Goal: Information Seeking & Learning: Learn about a topic

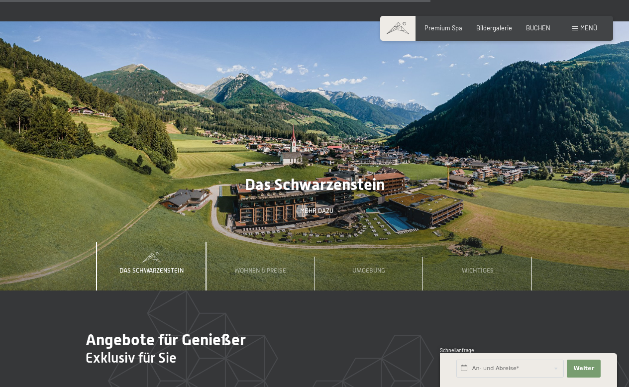
scroll to position [2537, 0]
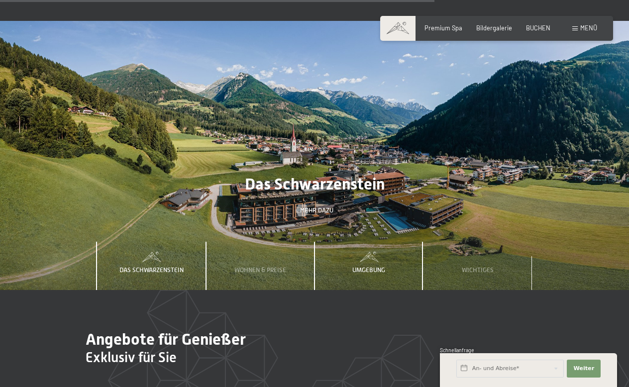
click at [369, 242] on div "Umgebung" at bounding box center [368, 266] width 45 height 49
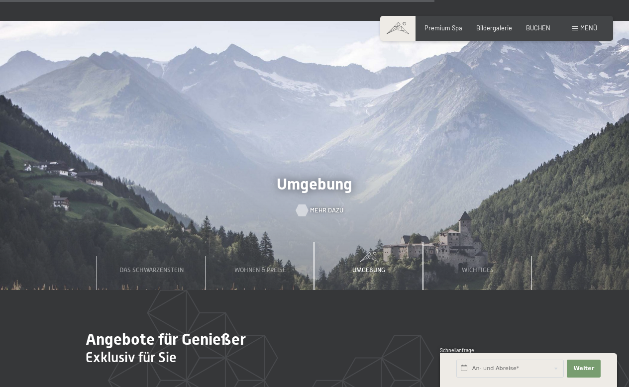
click at [320, 206] on span "Mehr dazu" at bounding box center [326, 210] width 33 height 9
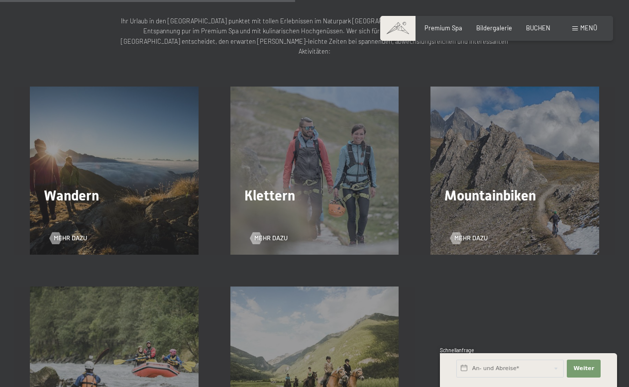
scroll to position [1293, 0]
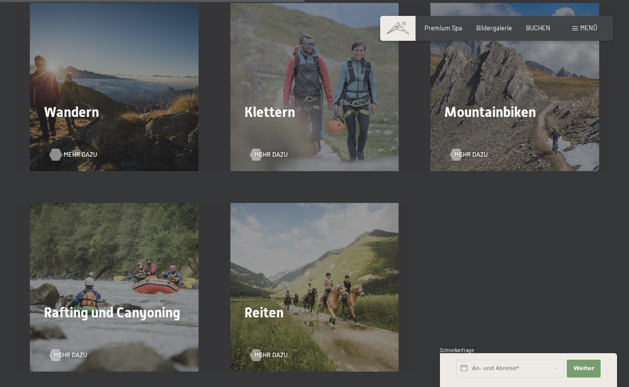
click at [72, 150] on span "Mehr dazu" at bounding box center [80, 154] width 33 height 9
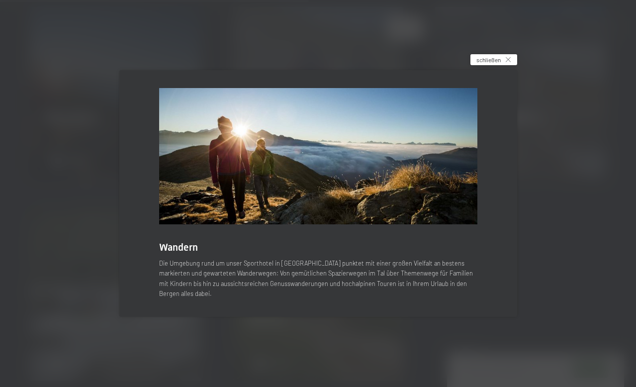
click at [499, 64] on span "schließen" at bounding box center [489, 60] width 24 height 8
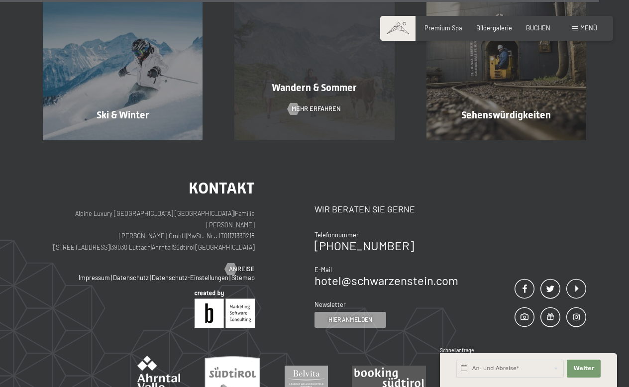
scroll to position [2587, 0]
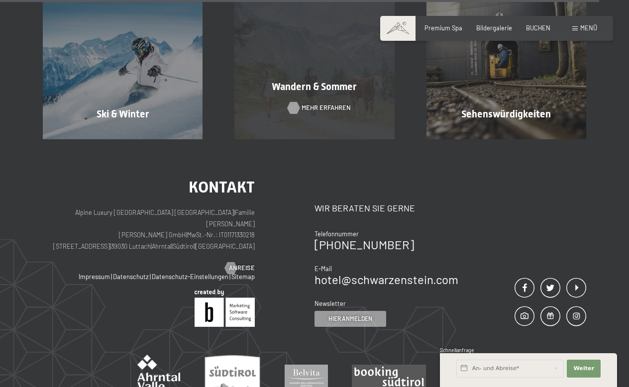
click at [326, 103] on span "Mehr erfahren" at bounding box center [325, 107] width 49 height 9
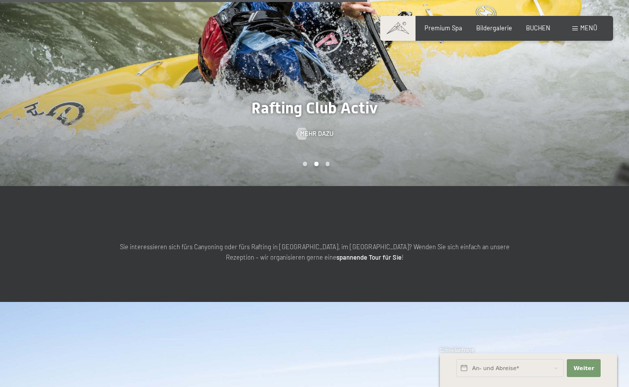
scroll to position [2338, 0]
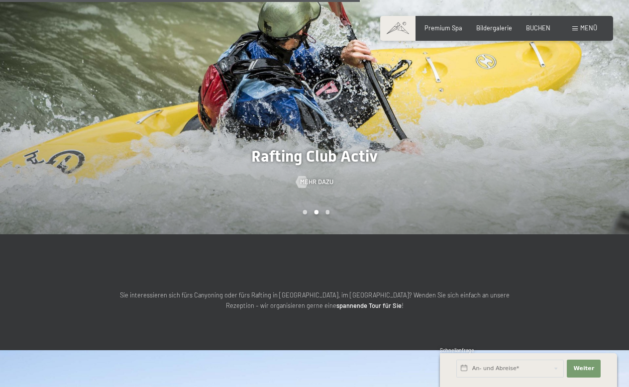
click at [578, 29] on div "Menü" at bounding box center [584, 28] width 25 height 9
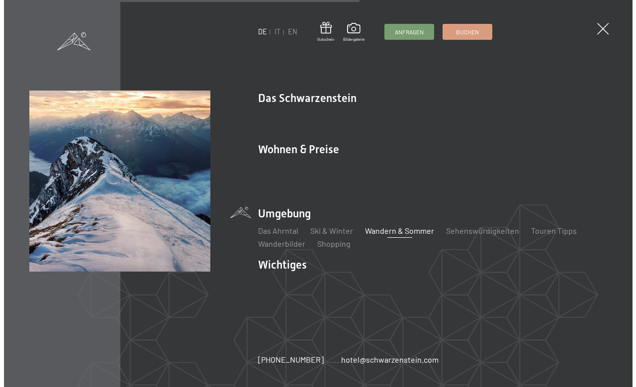
scroll to position [2348, 0]
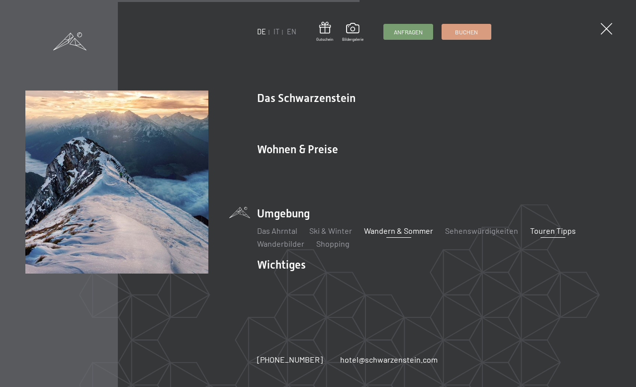
click at [554, 226] on link "Touren Tipps" at bounding box center [553, 230] width 46 height 9
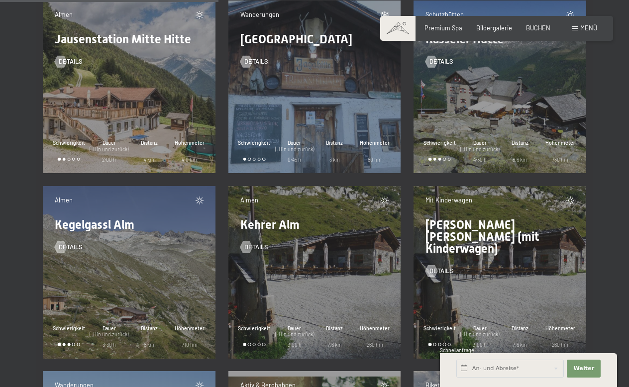
scroll to position [4527, 0]
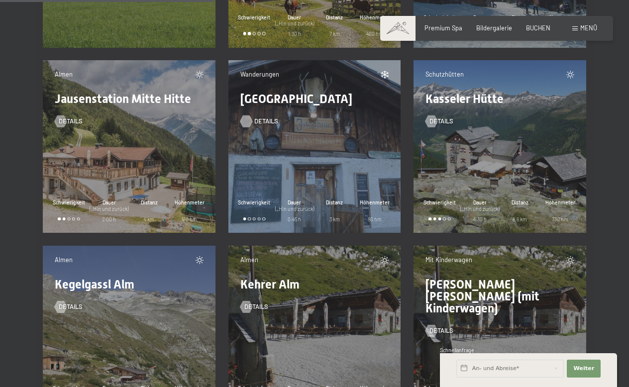
click at [250, 121] on div at bounding box center [246, 121] width 7 height 12
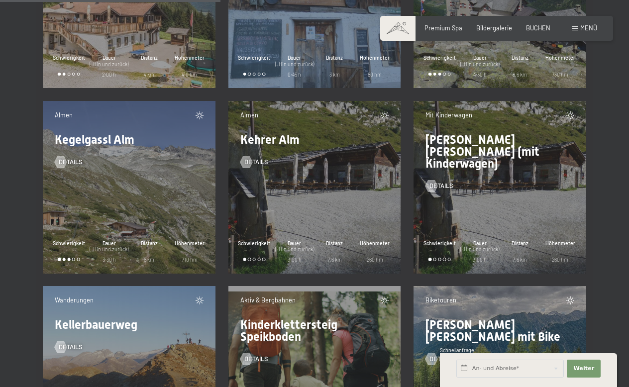
scroll to position [4726, 0]
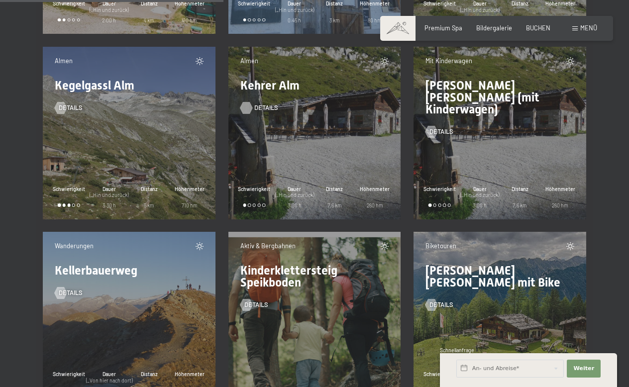
click at [250, 105] on div at bounding box center [246, 107] width 7 height 12
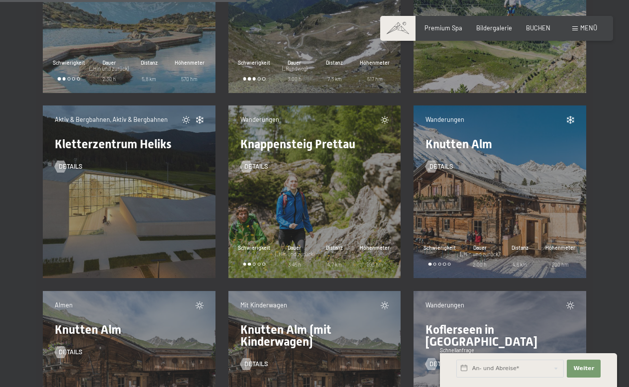
scroll to position [5273, 0]
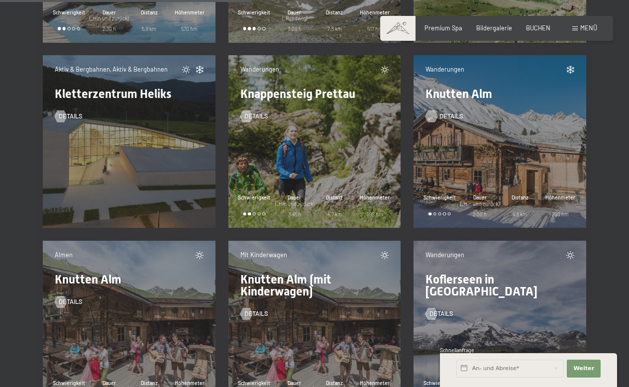
click at [443, 117] on span "Details" at bounding box center [451, 116] width 24 height 9
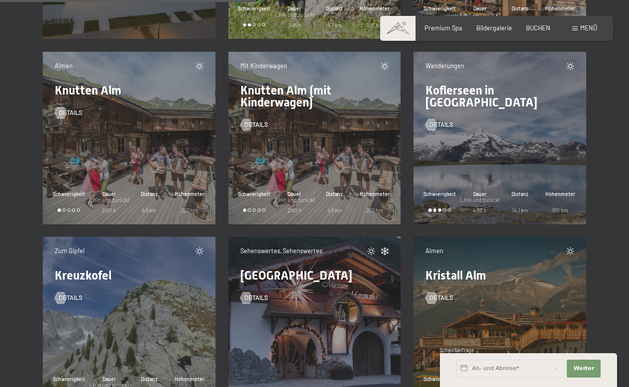
scroll to position [5472, 0]
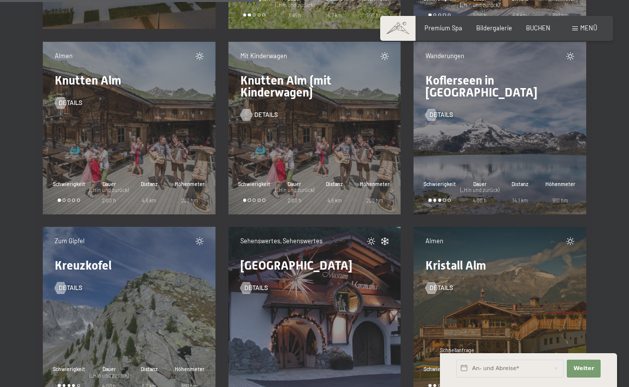
click at [259, 113] on span "Details" at bounding box center [266, 114] width 24 height 9
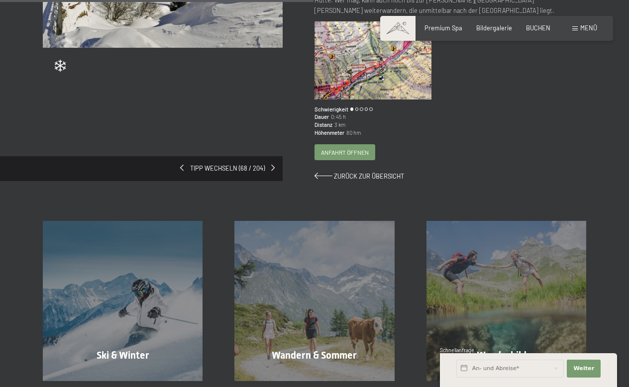
scroll to position [199, 0]
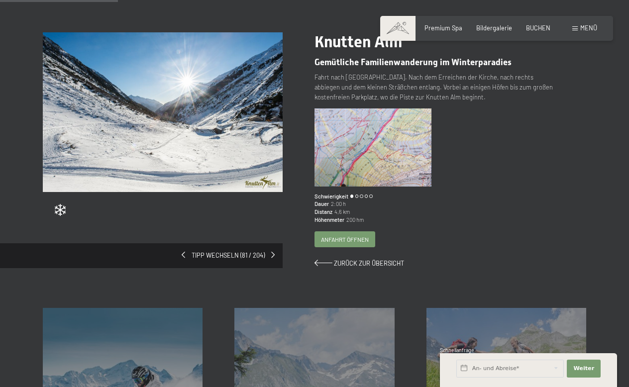
scroll to position [99, 0]
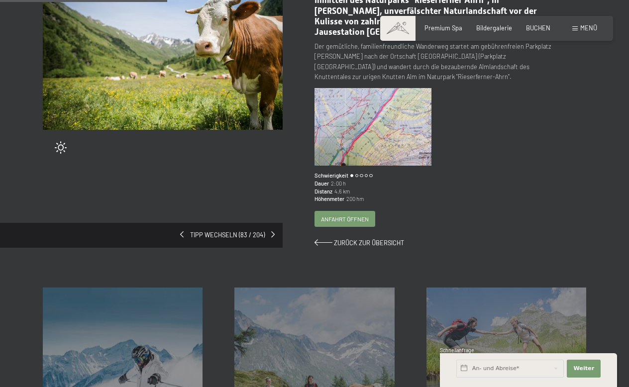
scroll to position [99, 0]
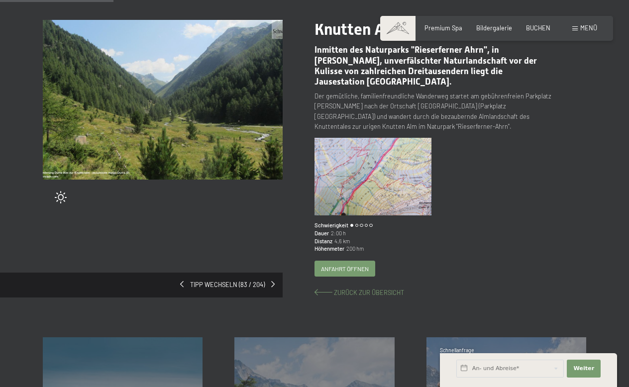
click at [358, 292] on span "Zurück zur Übersicht" at bounding box center [369, 293] width 70 height 8
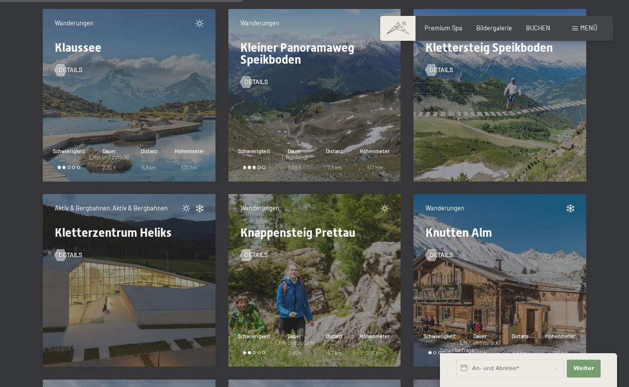
scroll to position [5124, 0]
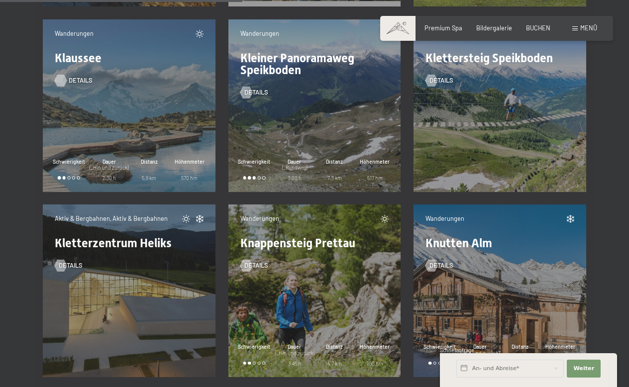
click at [72, 78] on span "Details" at bounding box center [81, 80] width 24 height 9
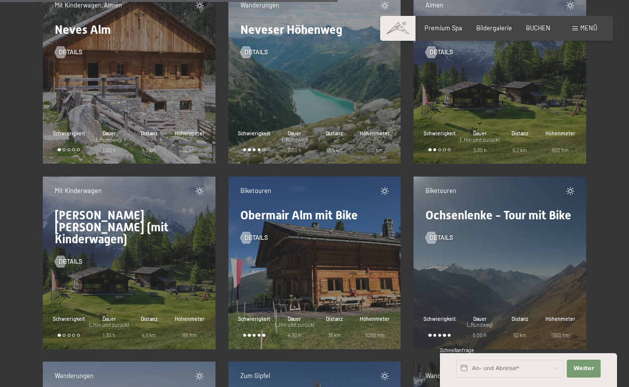
scroll to position [7114, 0]
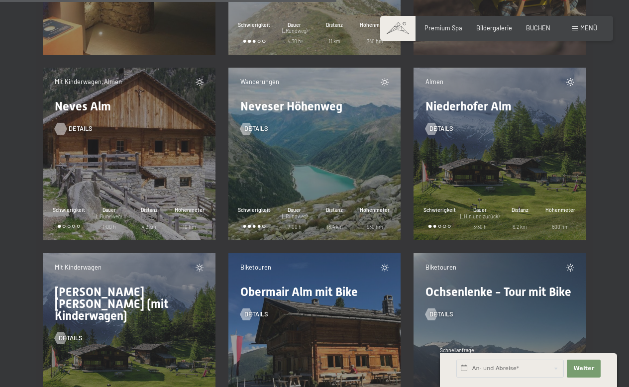
click at [68, 127] on link "Details" at bounding box center [69, 128] width 28 height 9
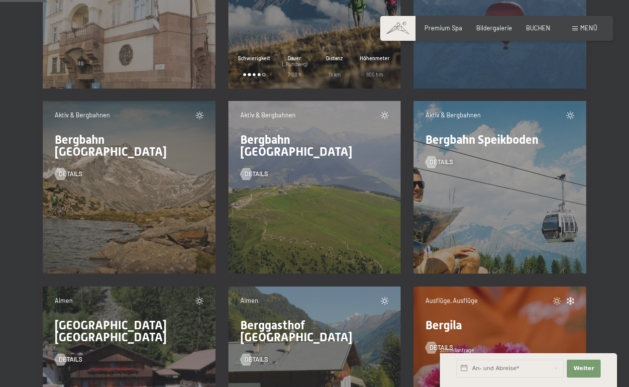
scroll to position [963, 0]
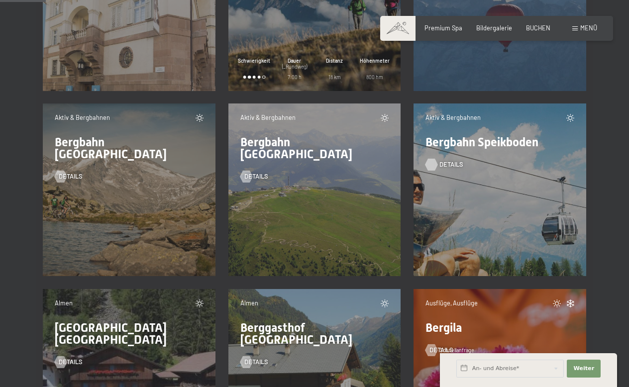
click at [442, 167] on span "Details" at bounding box center [451, 164] width 24 height 9
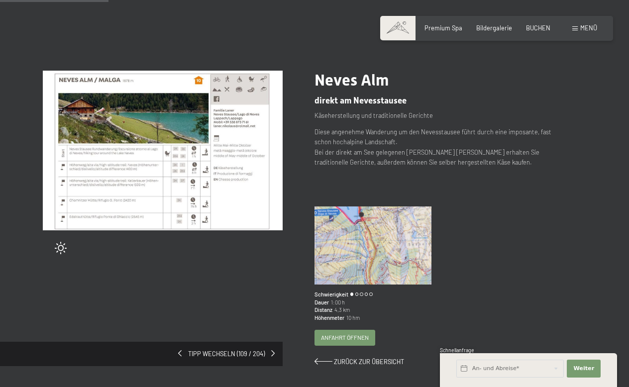
scroll to position [99, 0]
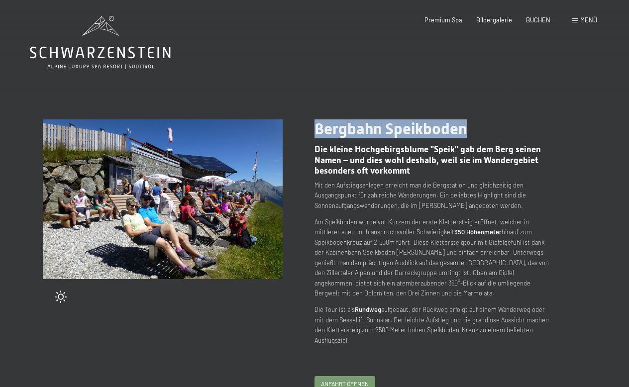
drag, startPoint x: 316, startPoint y: 133, endPoint x: 480, endPoint y: 129, distance: 163.7
click at [480, 129] on h1 "Bergbahn Speikboden" at bounding box center [434, 128] width 240 height 19
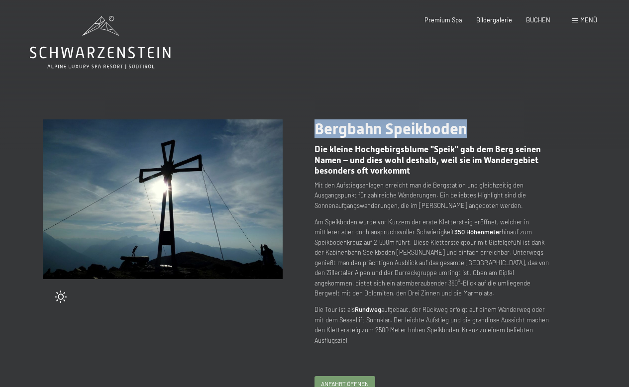
copy span "Bergbahn Speikboden"
